Goal: Complete application form

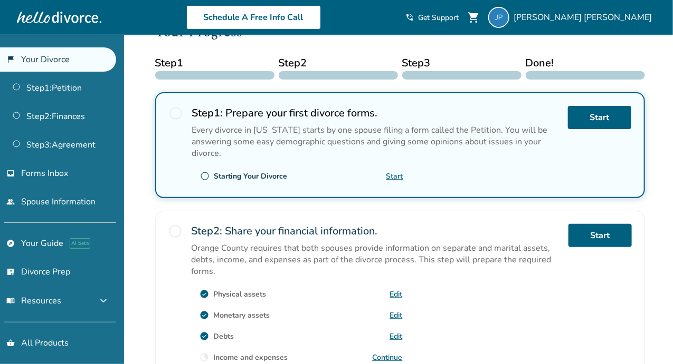
scroll to position [316, 0]
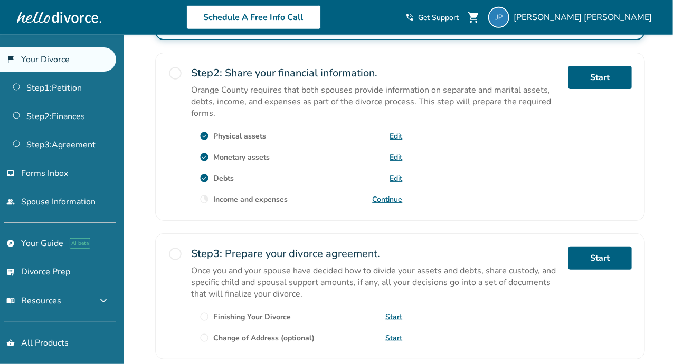
click at [393, 199] on link "Continue" at bounding box center [387, 200] width 30 height 10
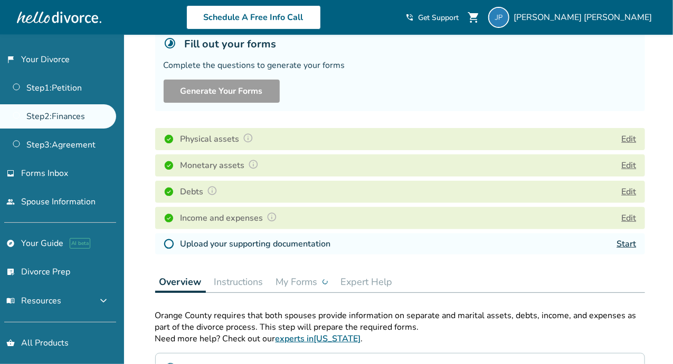
scroll to position [105, 0]
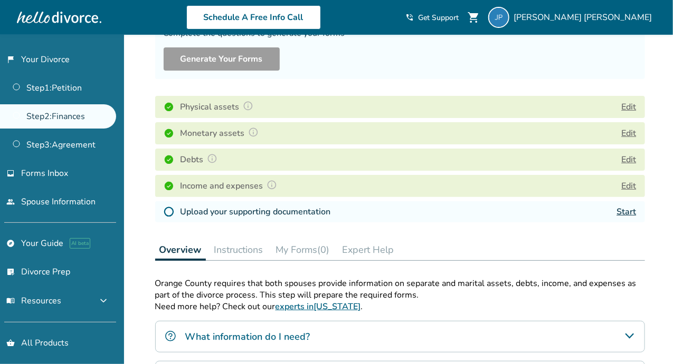
click at [630, 211] on link "Start" at bounding box center [627, 212] width 20 height 12
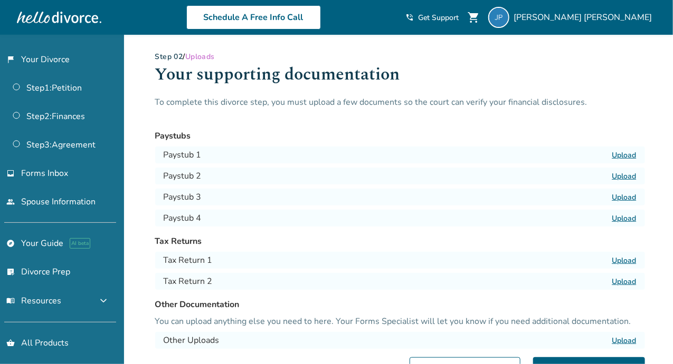
click at [627, 158] on label "Upload" at bounding box center [624, 155] width 24 height 10
click at [0, 0] on input "Upload" at bounding box center [0, 0] width 0 height 0
click at [627, 152] on label "Upload" at bounding box center [624, 155] width 24 height 10
click at [0, 0] on input "Upload" at bounding box center [0, 0] width 0 height 0
click at [629, 175] on label "Upload" at bounding box center [624, 176] width 24 height 10
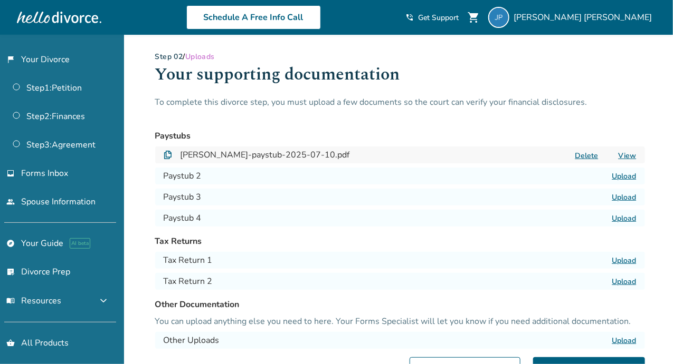
click at [0, 0] on input "Upload" at bounding box center [0, 0] width 0 height 0
click at [626, 196] on label "Upload" at bounding box center [624, 198] width 24 height 10
click at [0, 0] on input "Upload" at bounding box center [0, 0] width 0 height 0
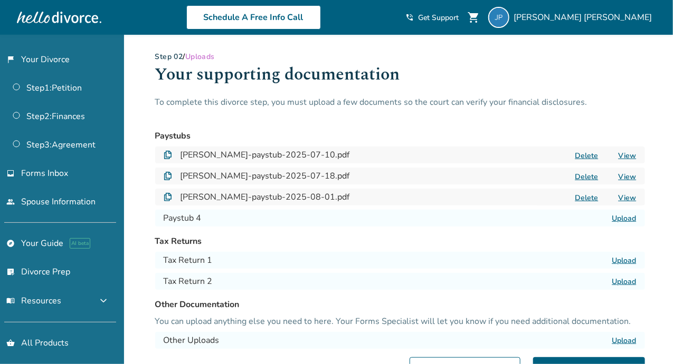
click at [625, 218] on label "Upload" at bounding box center [624, 219] width 24 height 10
click at [0, 0] on input "Upload" at bounding box center [0, 0] width 0 height 0
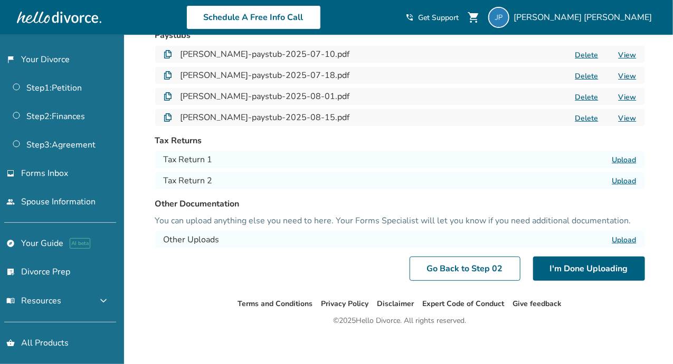
scroll to position [105, 0]
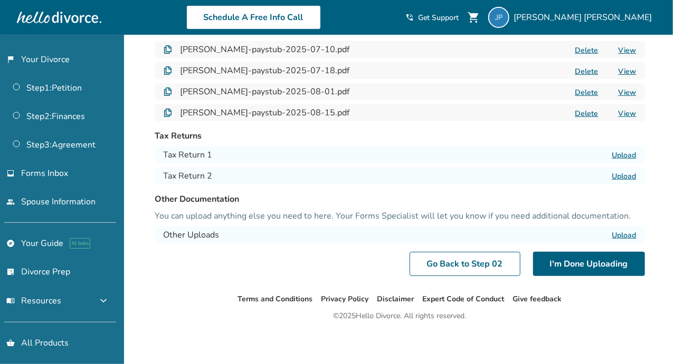
click at [631, 152] on label "Upload" at bounding box center [624, 155] width 24 height 10
click at [0, 0] on input "Upload" at bounding box center [0, 0] width 0 height 0
click at [619, 175] on label "Upload" at bounding box center [624, 176] width 24 height 10
click at [0, 0] on input "Upload" at bounding box center [0, 0] width 0 height 0
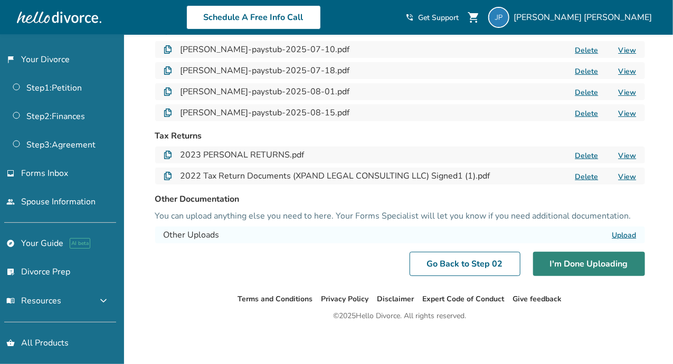
click at [593, 267] on button "I'm Done Uploading" at bounding box center [589, 264] width 112 height 24
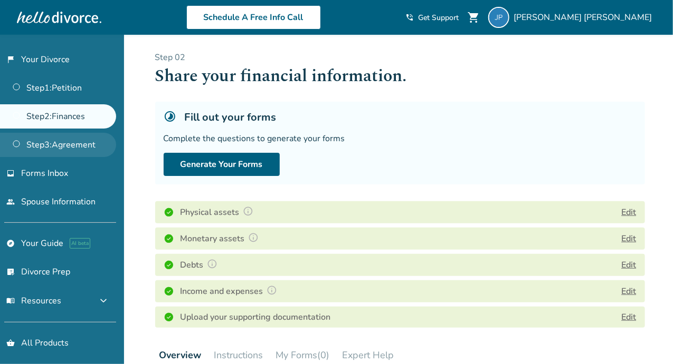
click at [57, 147] on link "Step 3 : Agreement" at bounding box center [58, 145] width 116 height 24
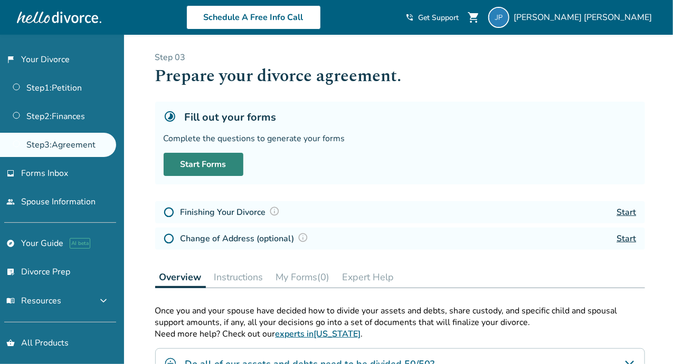
click at [204, 172] on link "Start Forms" at bounding box center [204, 164] width 80 height 23
